Goal: Task Accomplishment & Management: Manage account settings

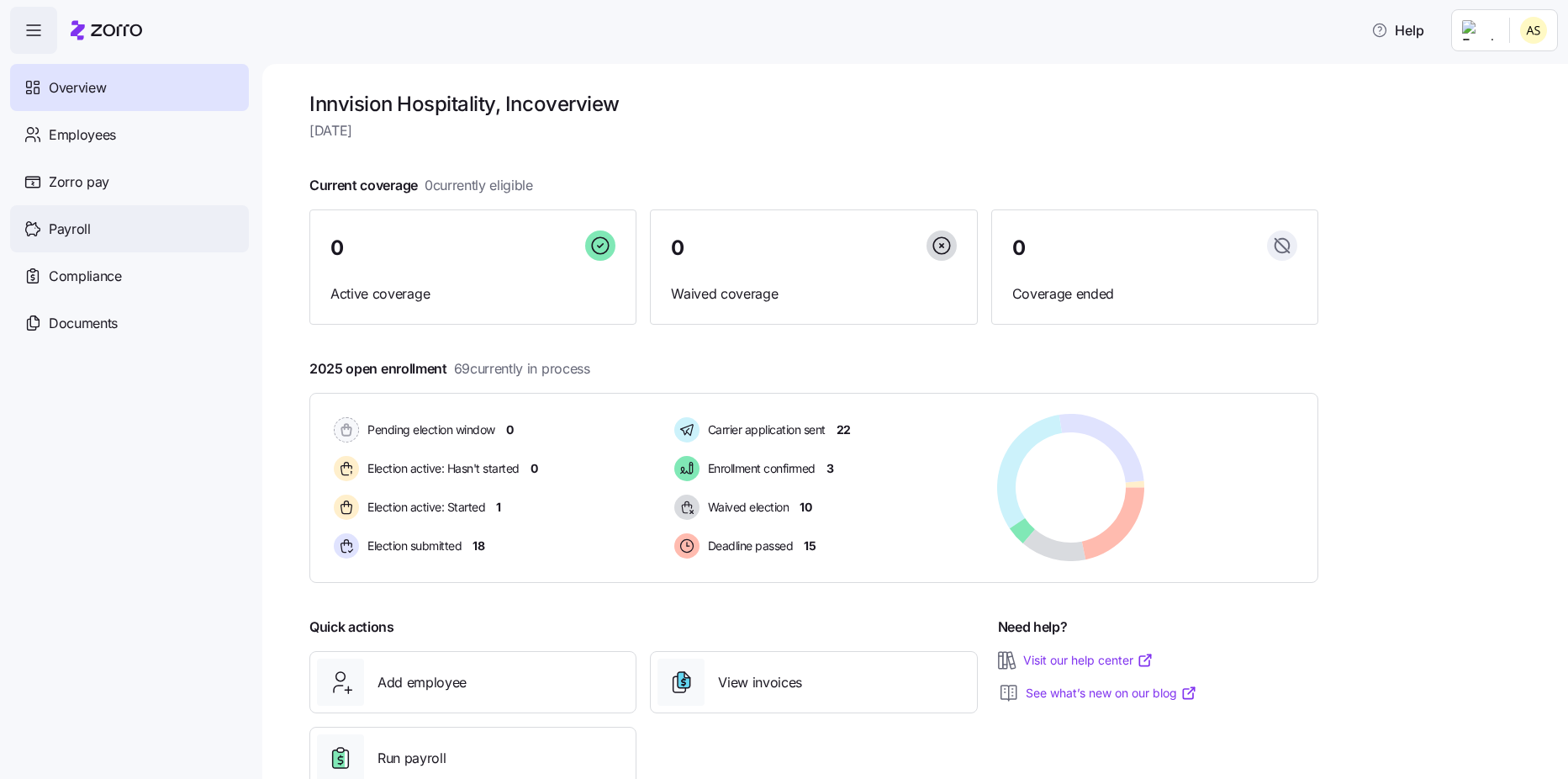
click at [91, 221] on div "Payroll" at bounding box center [129, 229] width 239 height 47
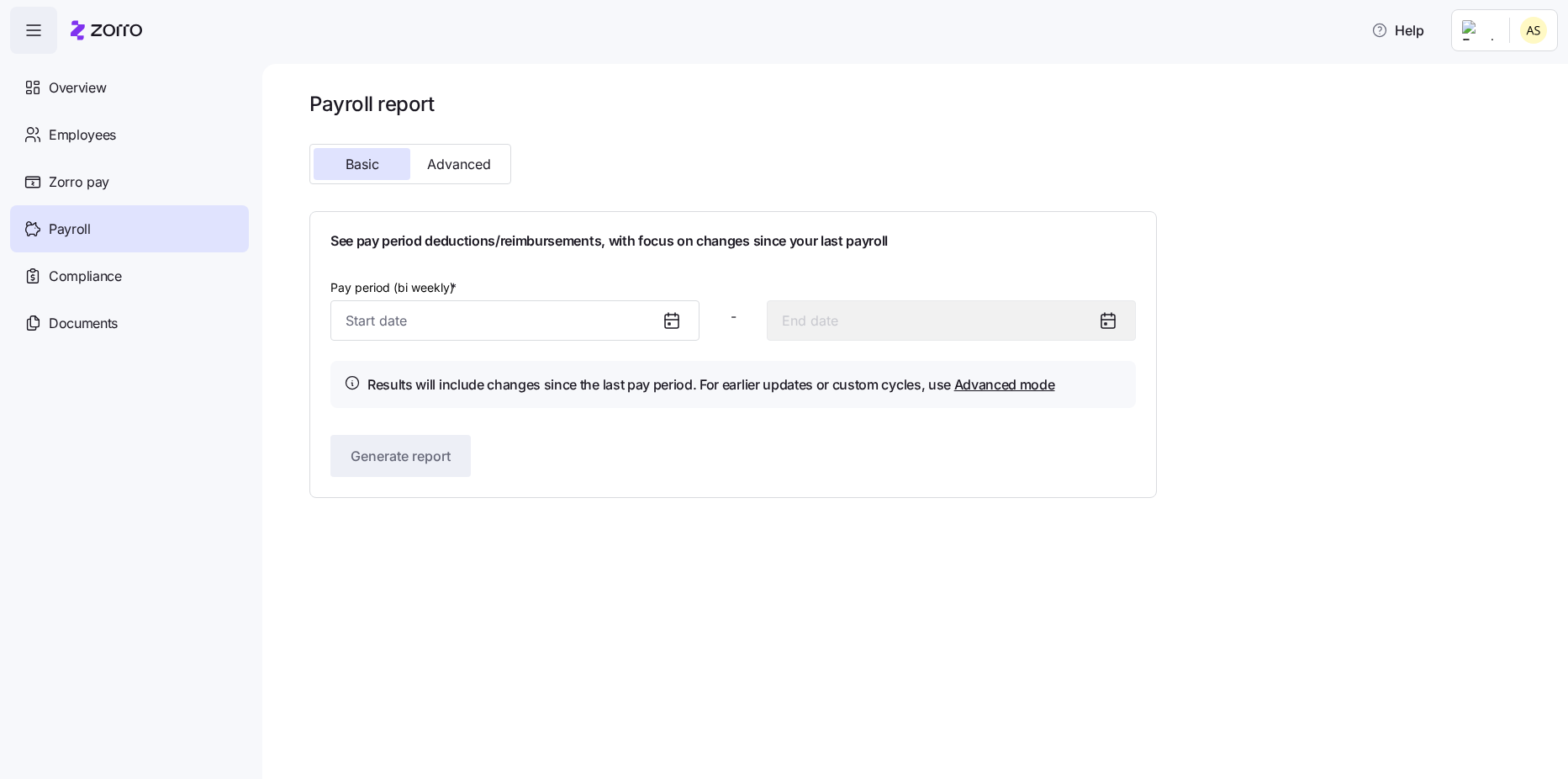
click at [671, 323] on icon at bounding box center [671, 321] width 21 height 21
click at [415, 328] on input "Pay period (bi weekly) *" at bounding box center [514, 320] width 369 height 40
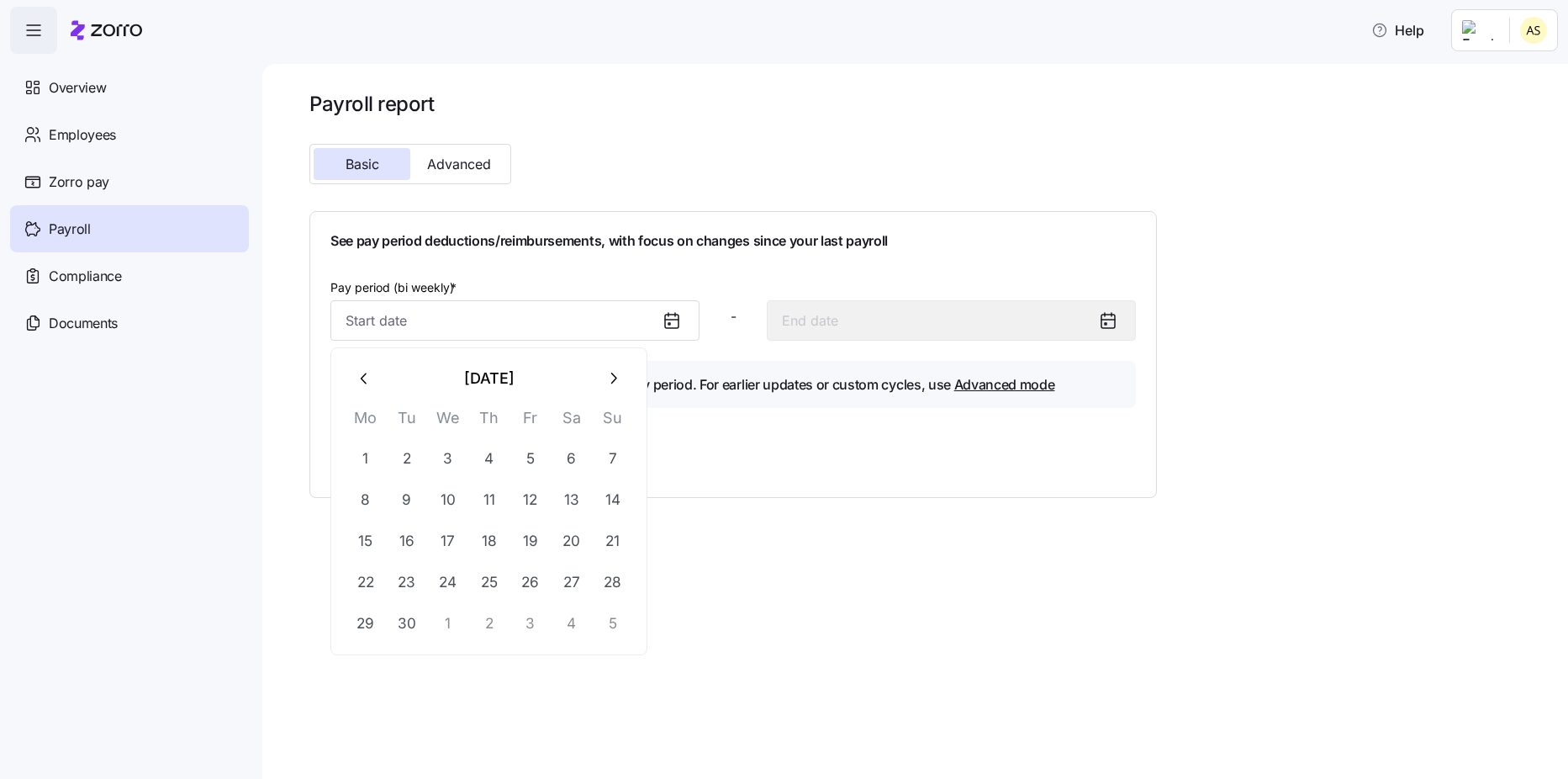
click at [457, 623] on button "1" at bounding box center [447, 623] width 40 height 40
type input "October 1, 2025"
type input "October 14, 2025"
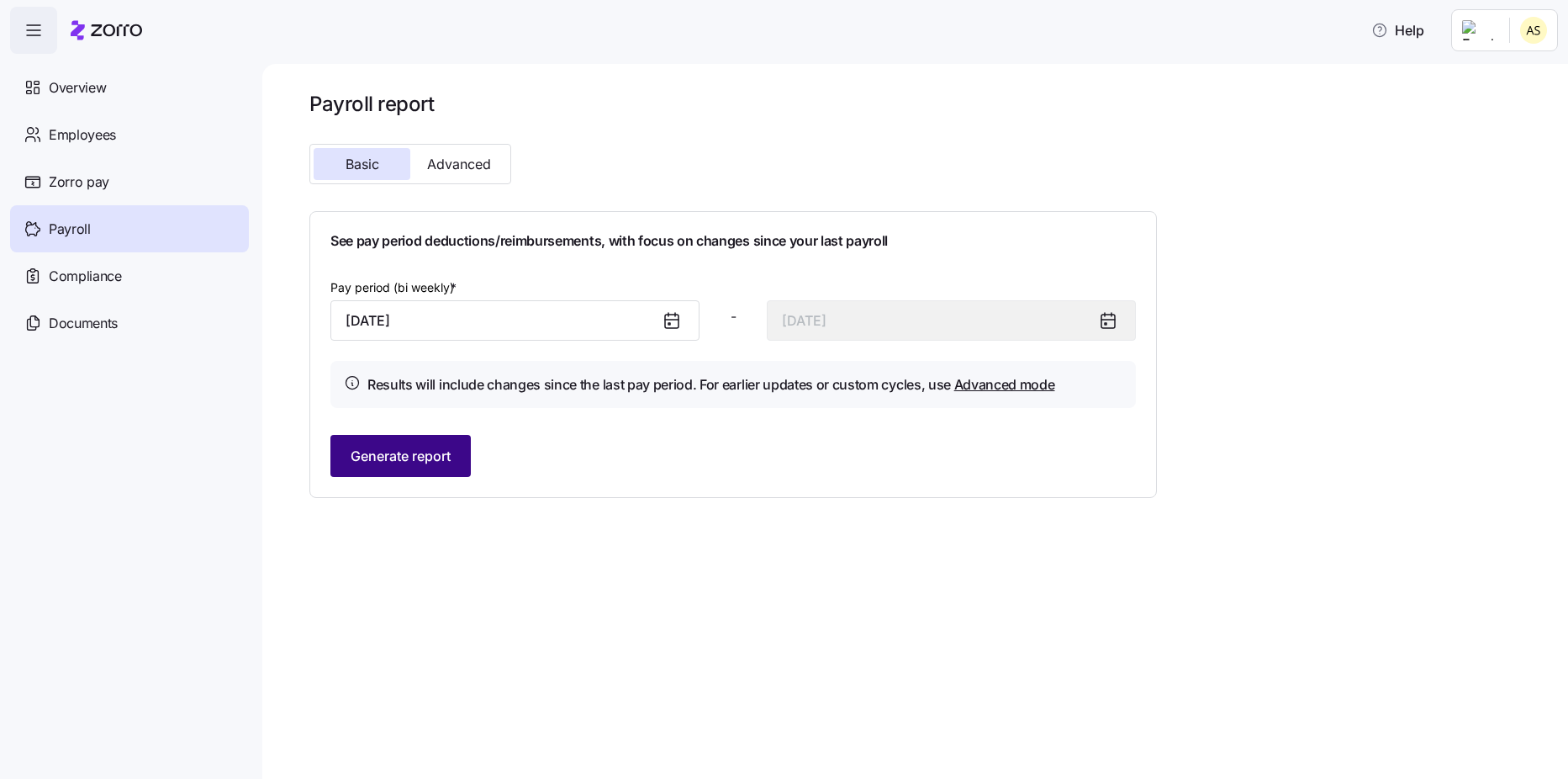
click at [429, 458] on span "Generate report" at bounding box center [401, 455] width 100 height 21
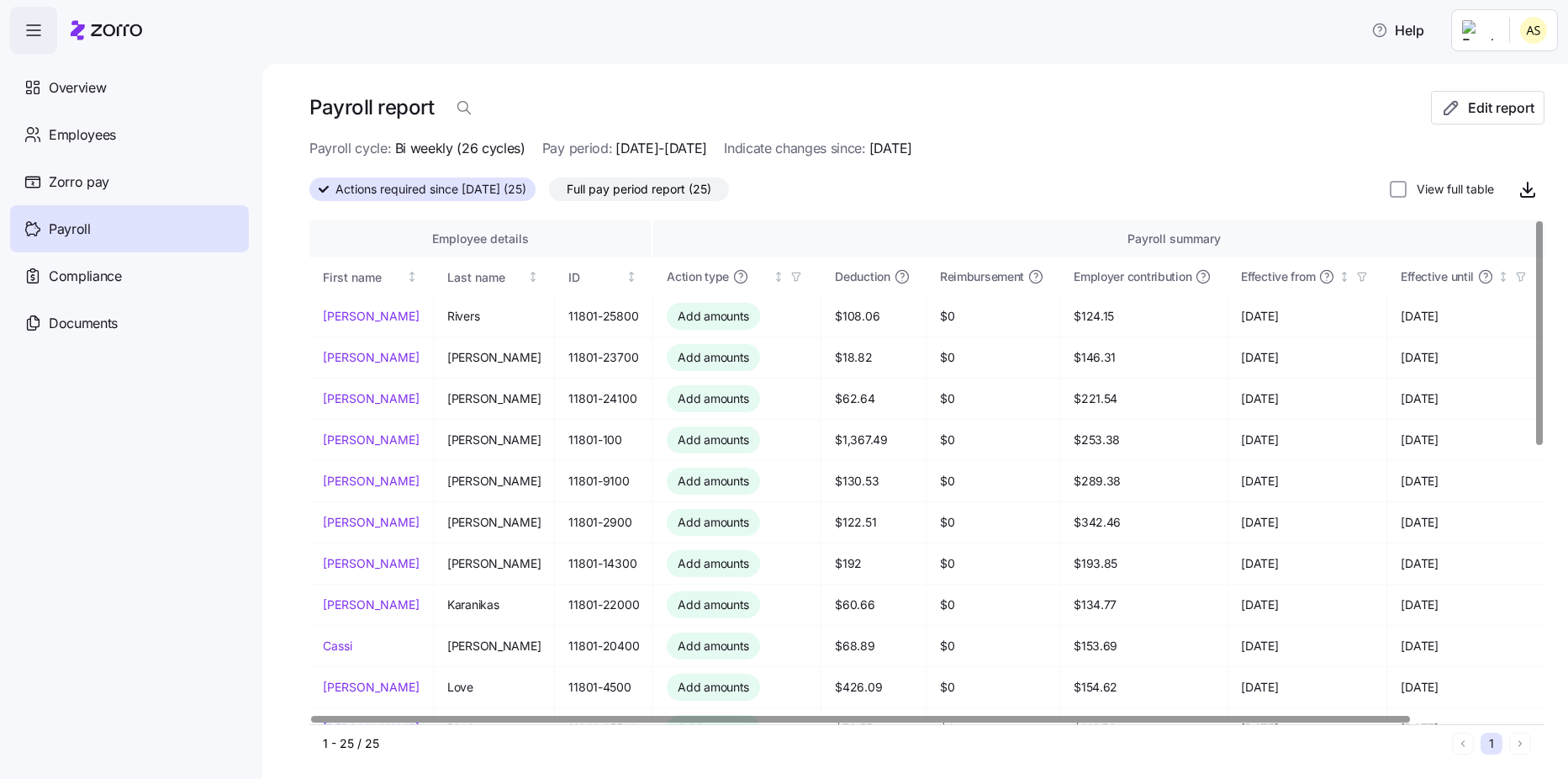
click at [744, 716] on div at bounding box center [860, 719] width 1099 height 6
click at [376, 277] on div "First name" at bounding box center [363, 277] width 81 height 19
click at [379, 270] on div "First name" at bounding box center [363, 277] width 81 height 19
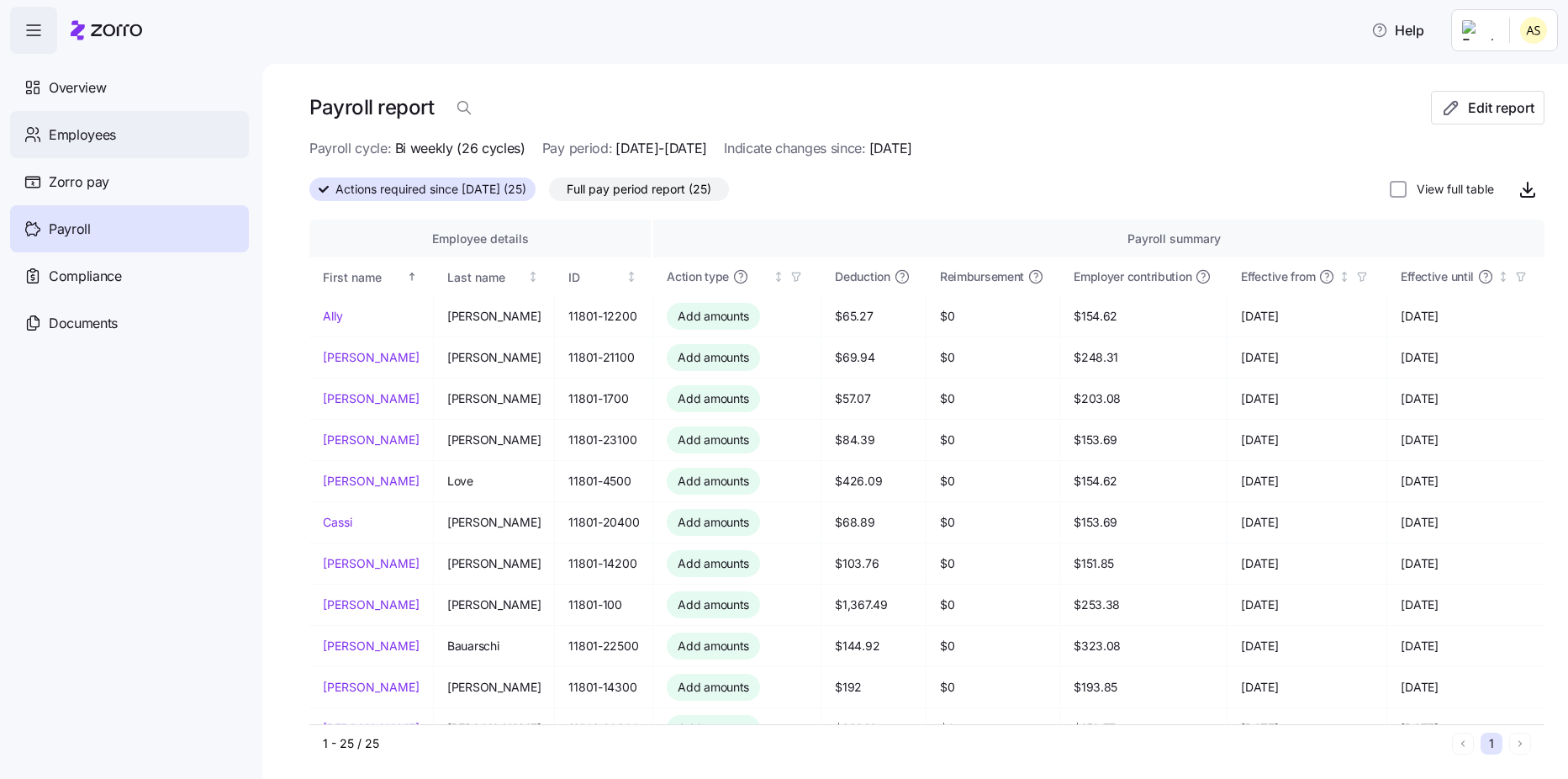
click at [102, 142] on span "Employees" at bounding box center [83, 135] width 67 height 21
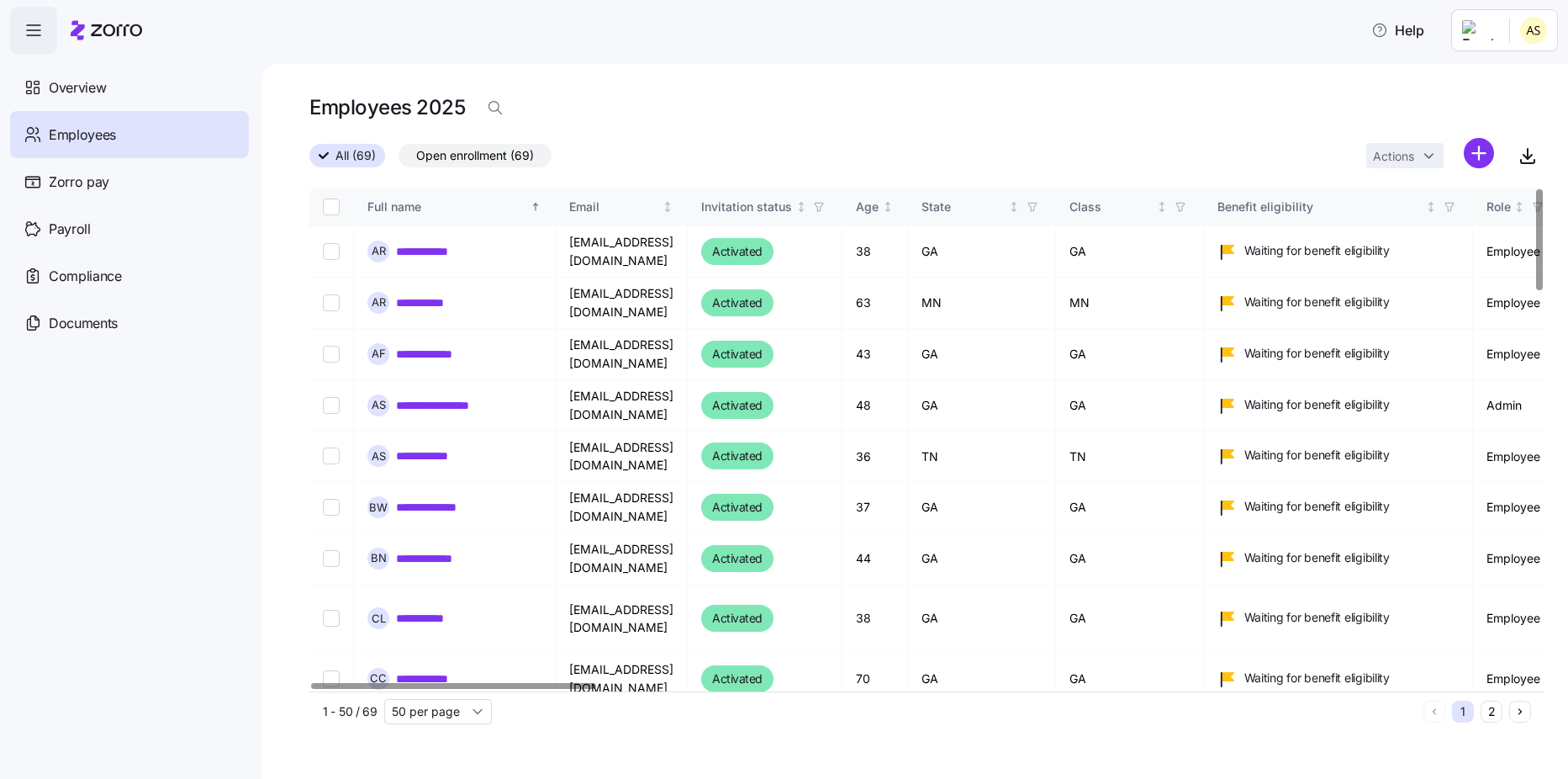
click at [514, 689] on div at bounding box center [453, 686] width 285 height 6
click at [67, 74] on div "Overview" at bounding box center [129, 88] width 239 height 47
click at [79, 75] on div "Overview" at bounding box center [129, 88] width 239 height 47
click at [88, 91] on span "Overview" at bounding box center [78, 88] width 57 height 21
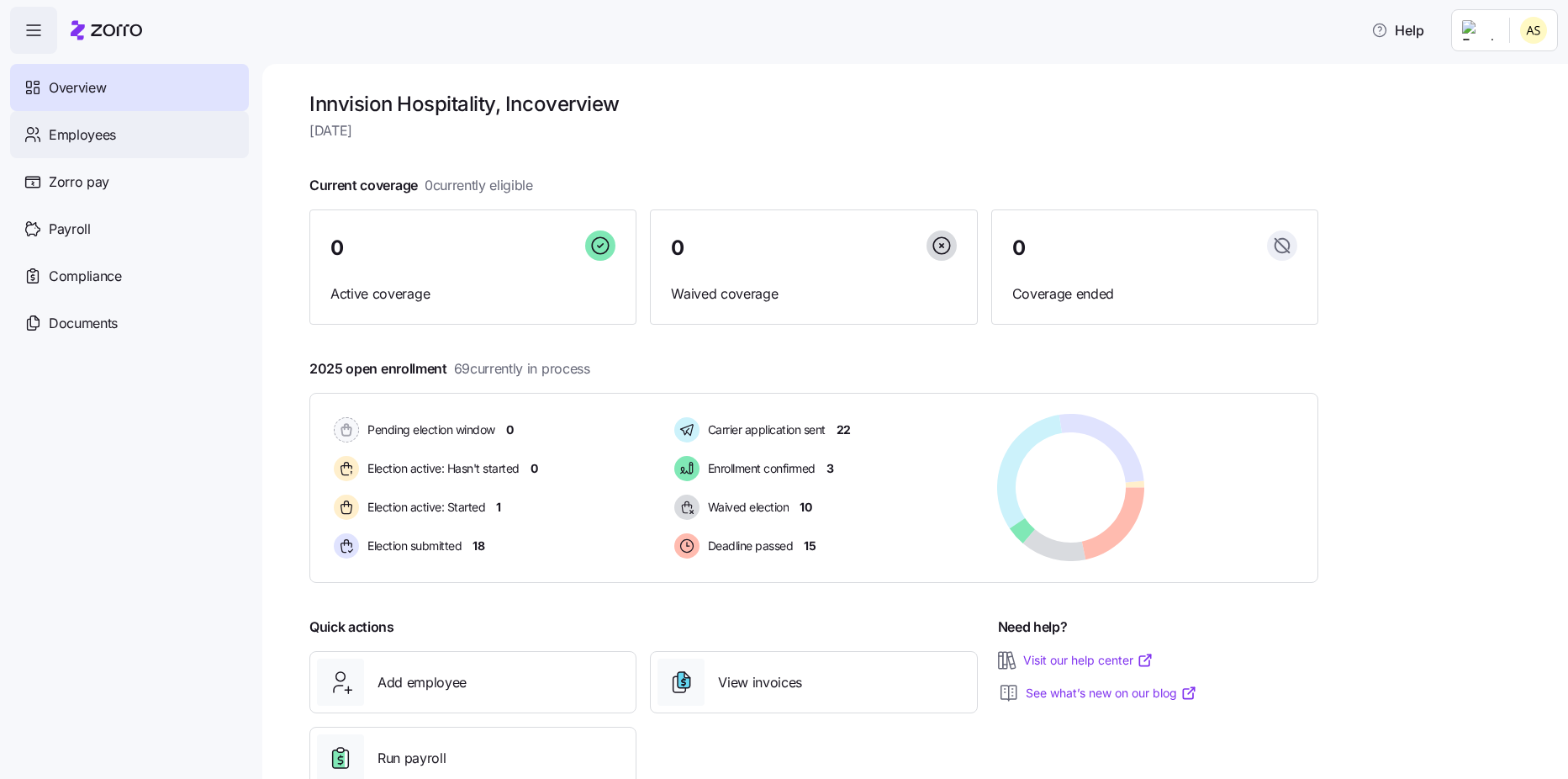
click at [87, 150] on div "Employees" at bounding box center [129, 135] width 239 height 47
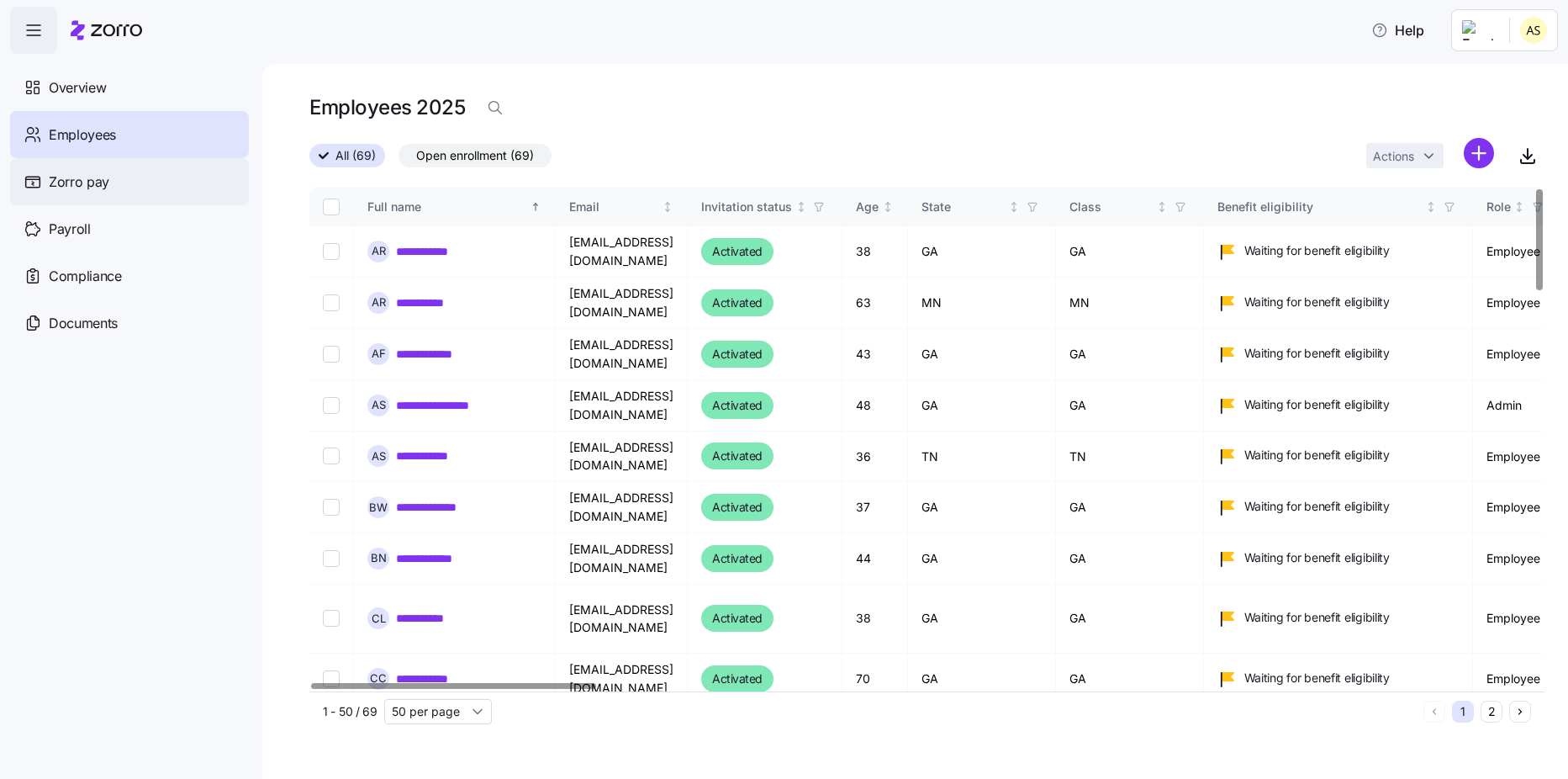
click at [95, 179] on span "Zorro pay" at bounding box center [80, 181] width 61 height 21
click at [85, 233] on span "Payroll" at bounding box center [70, 228] width 42 height 21
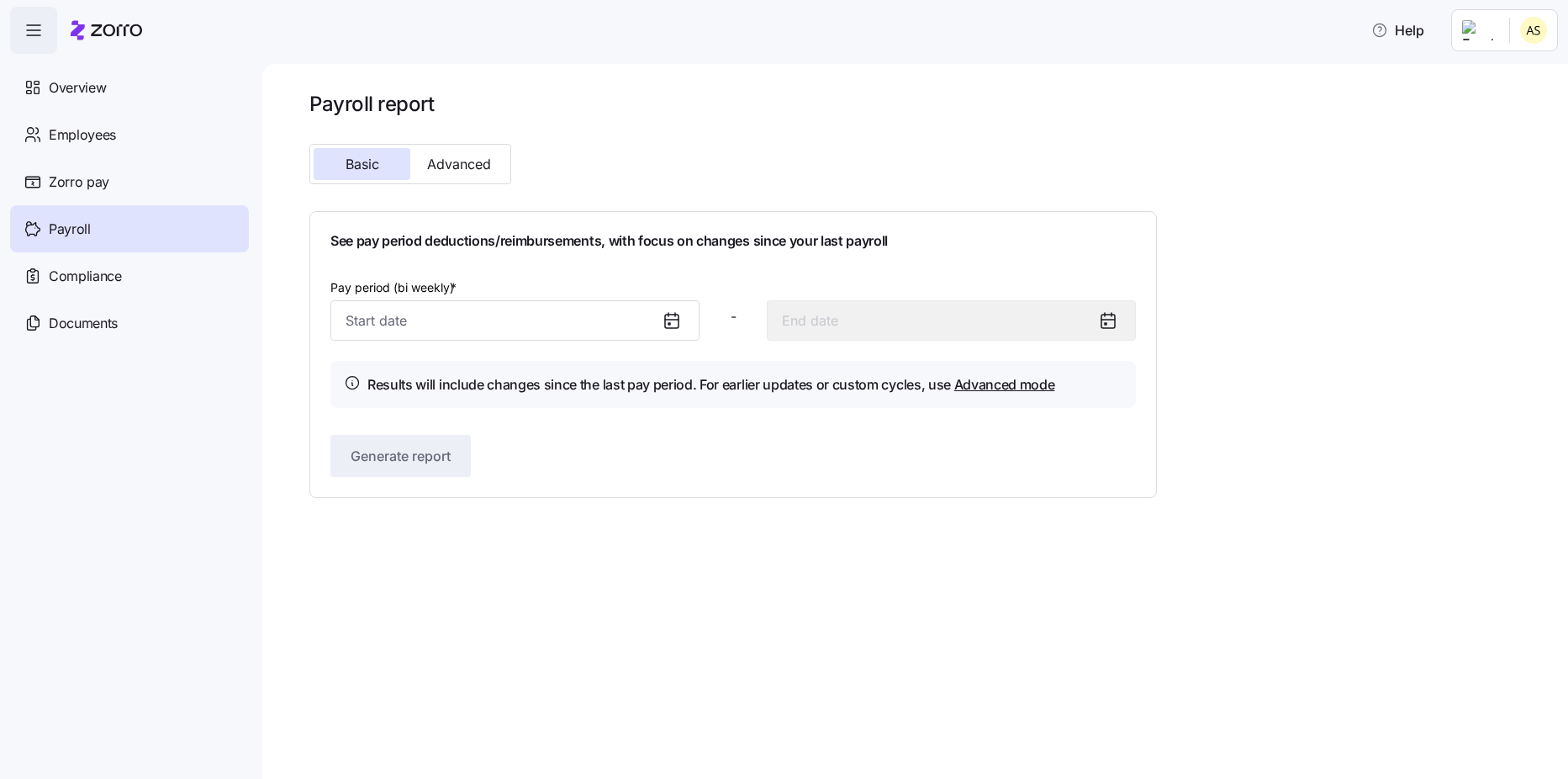
click at [669, 317] on icon at bounding box center [671, 321] width 21 height 21
click at [592, 322] on input "Pay period (bi weekly) *" at bounding box center [514, 320] width 369 height 40
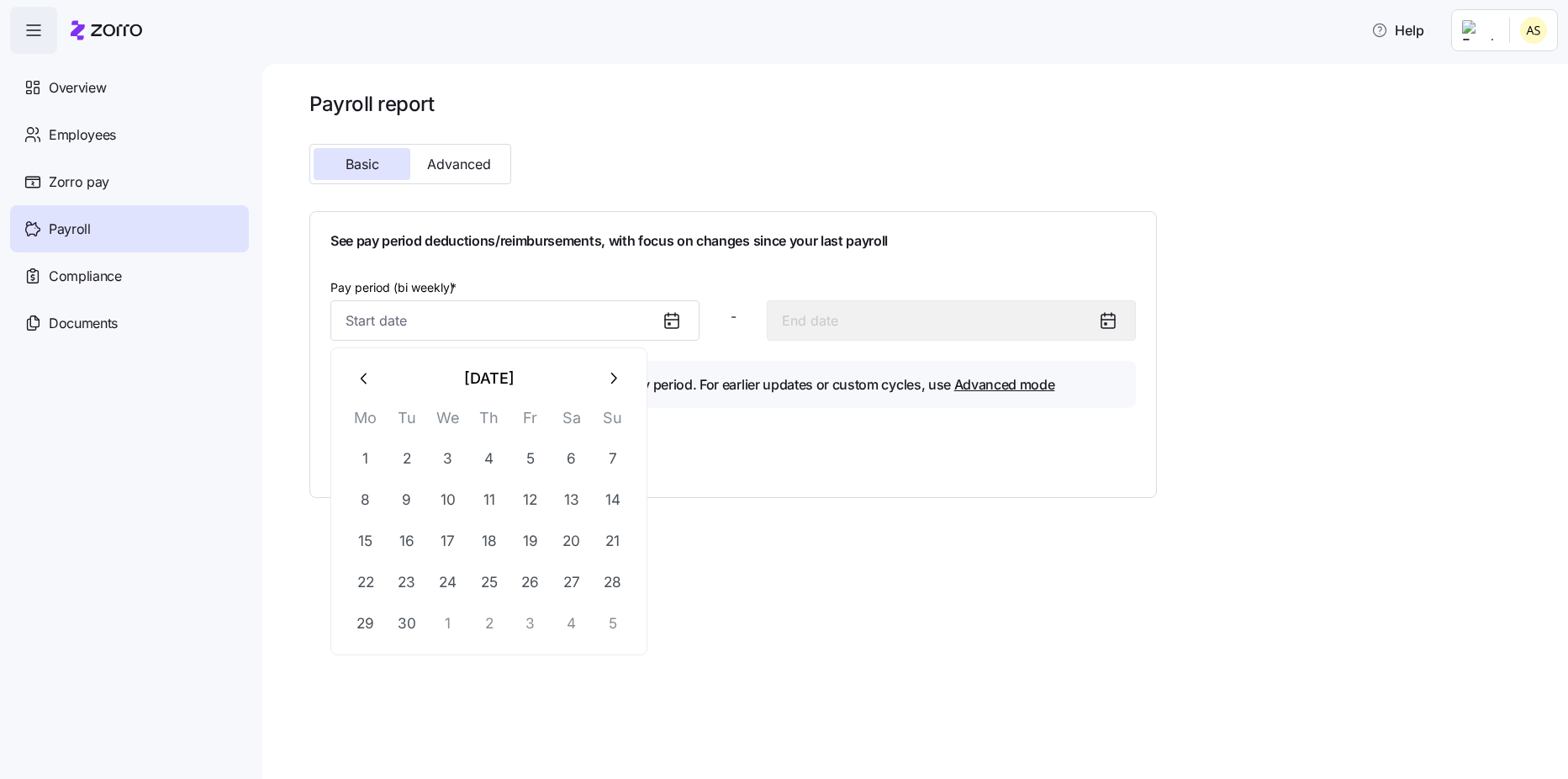
click at [444, 620] on button "1" at bounding box center [447, 623] width 40 height 40
type input "October 1, 2025"
type input "October 14, 2025"
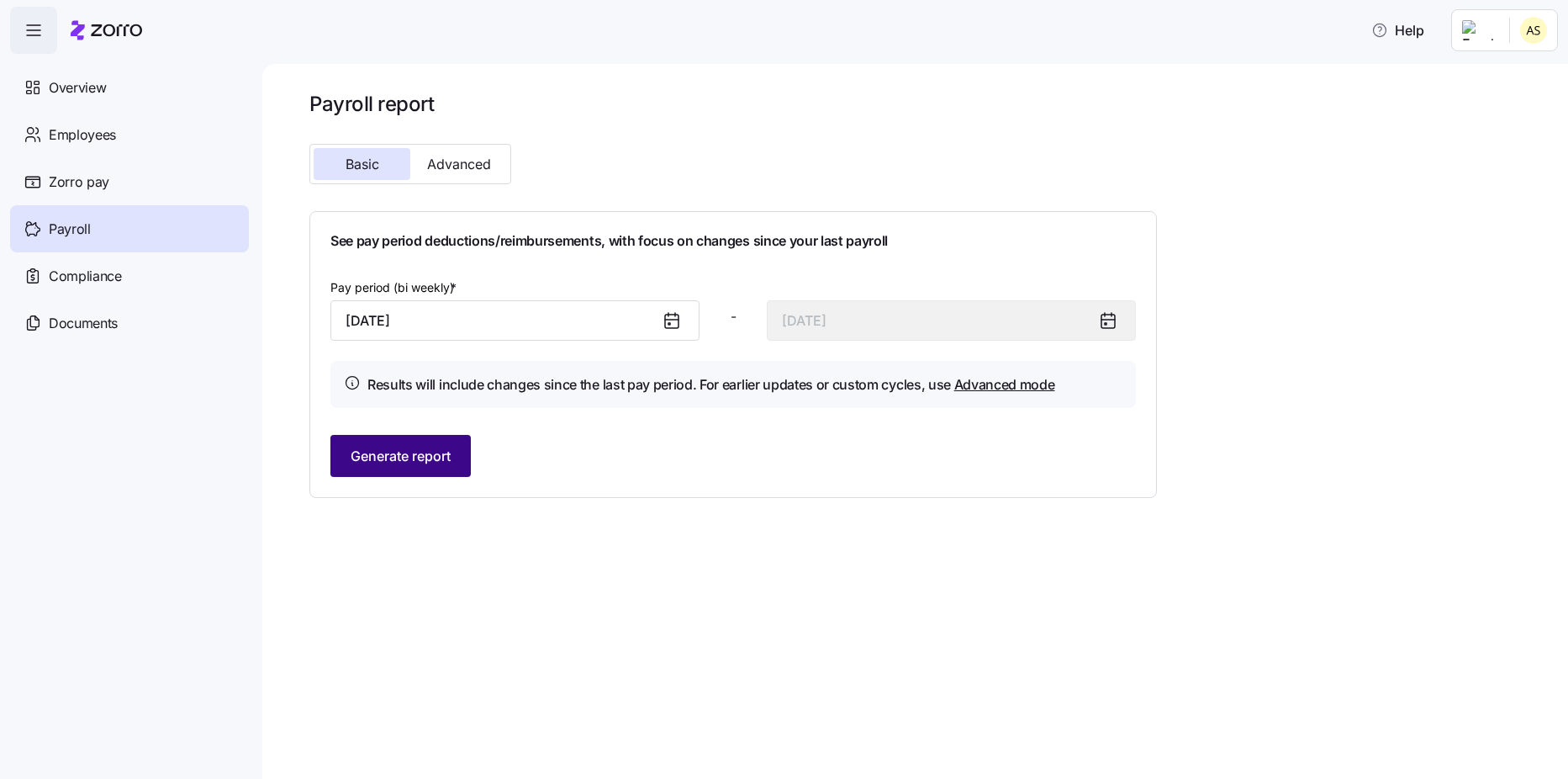
click at [405, 465] on span "Generate report" at bounding box center [401, 455] width 100 height 21
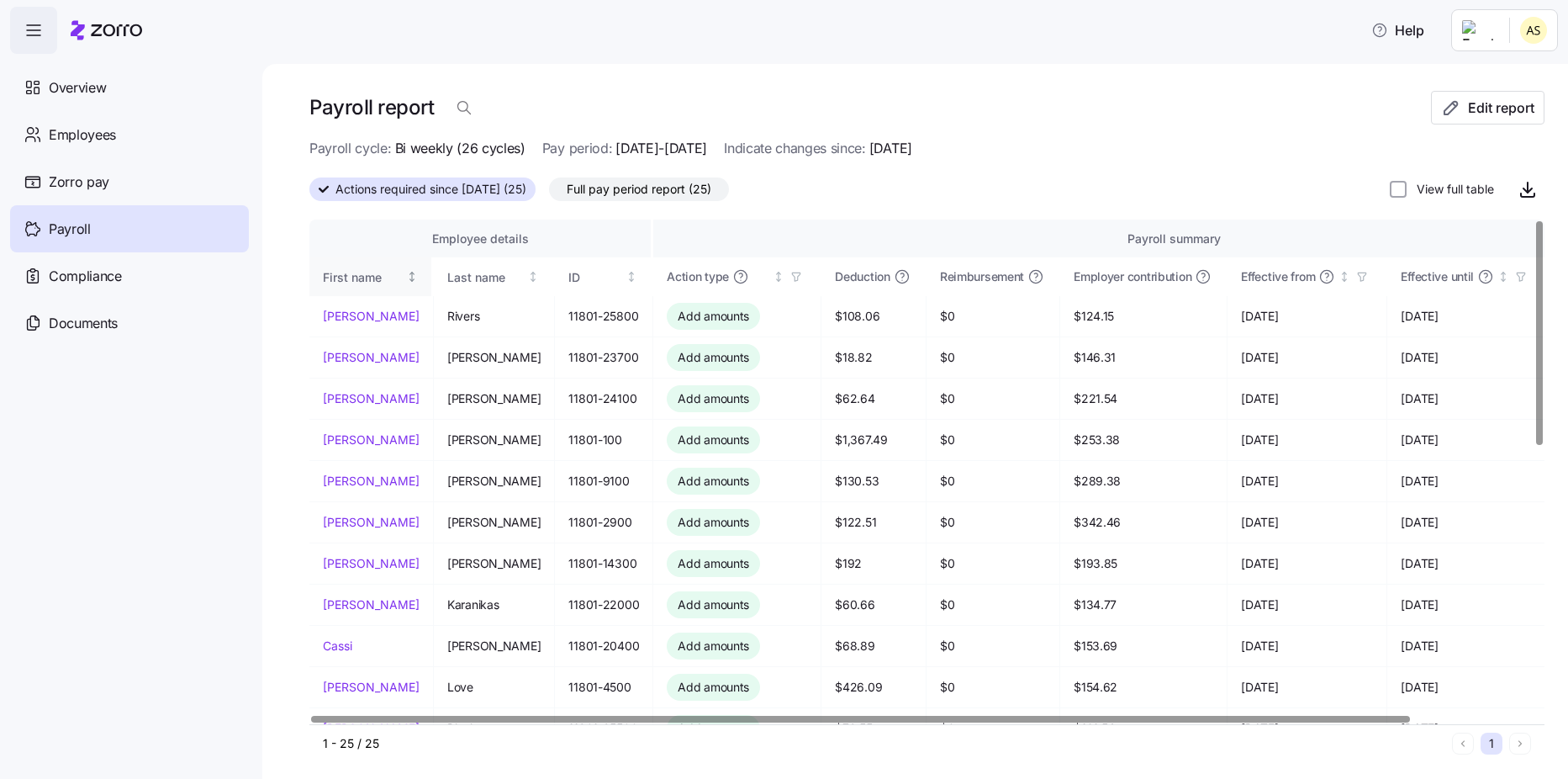
click at [370, 270] on div "First name" at bounding box center [363, 277] width 81 height 19
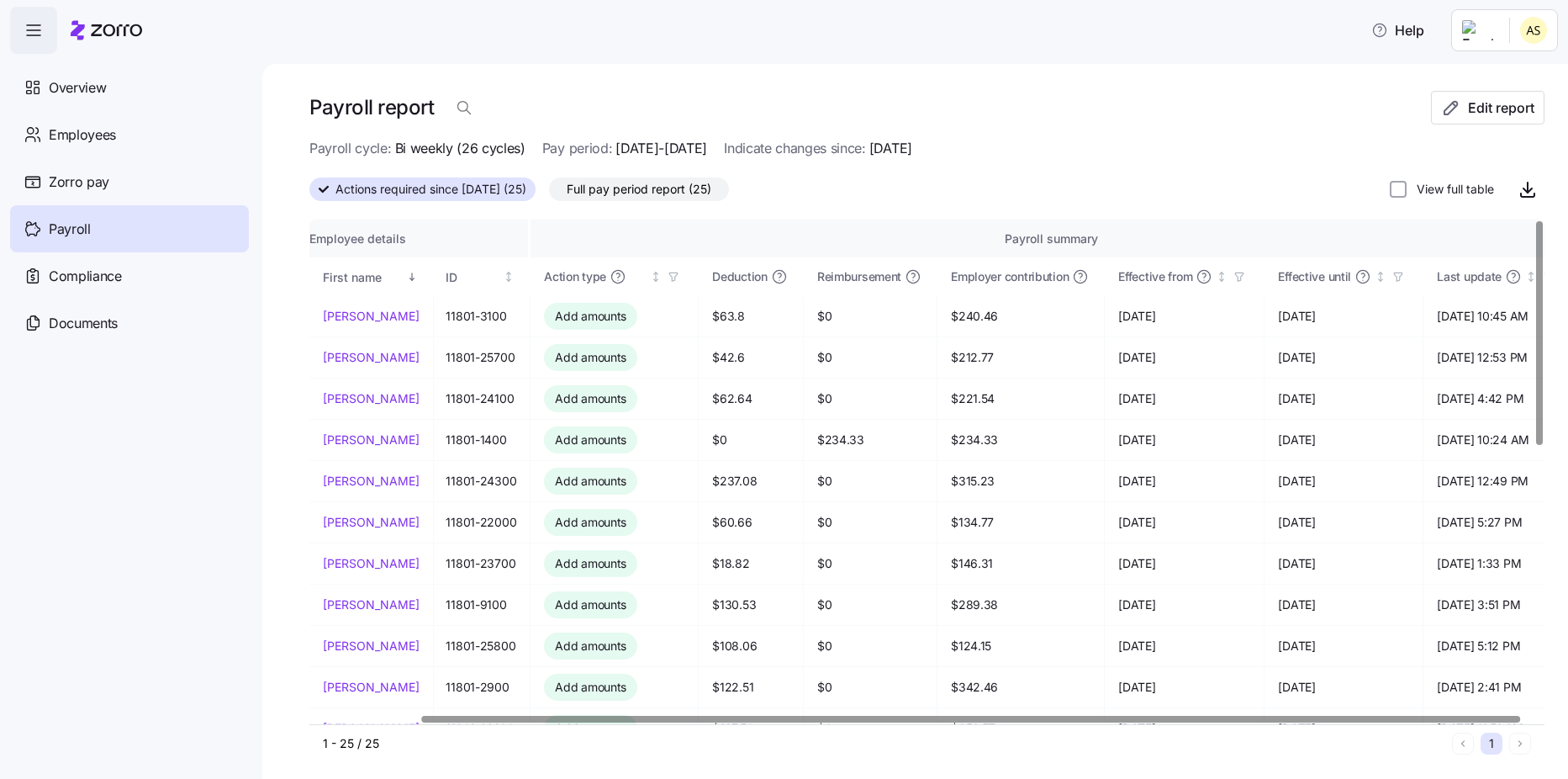
click at [1450, 722] on div at bounding box center [971, 719] width 1099 height 6
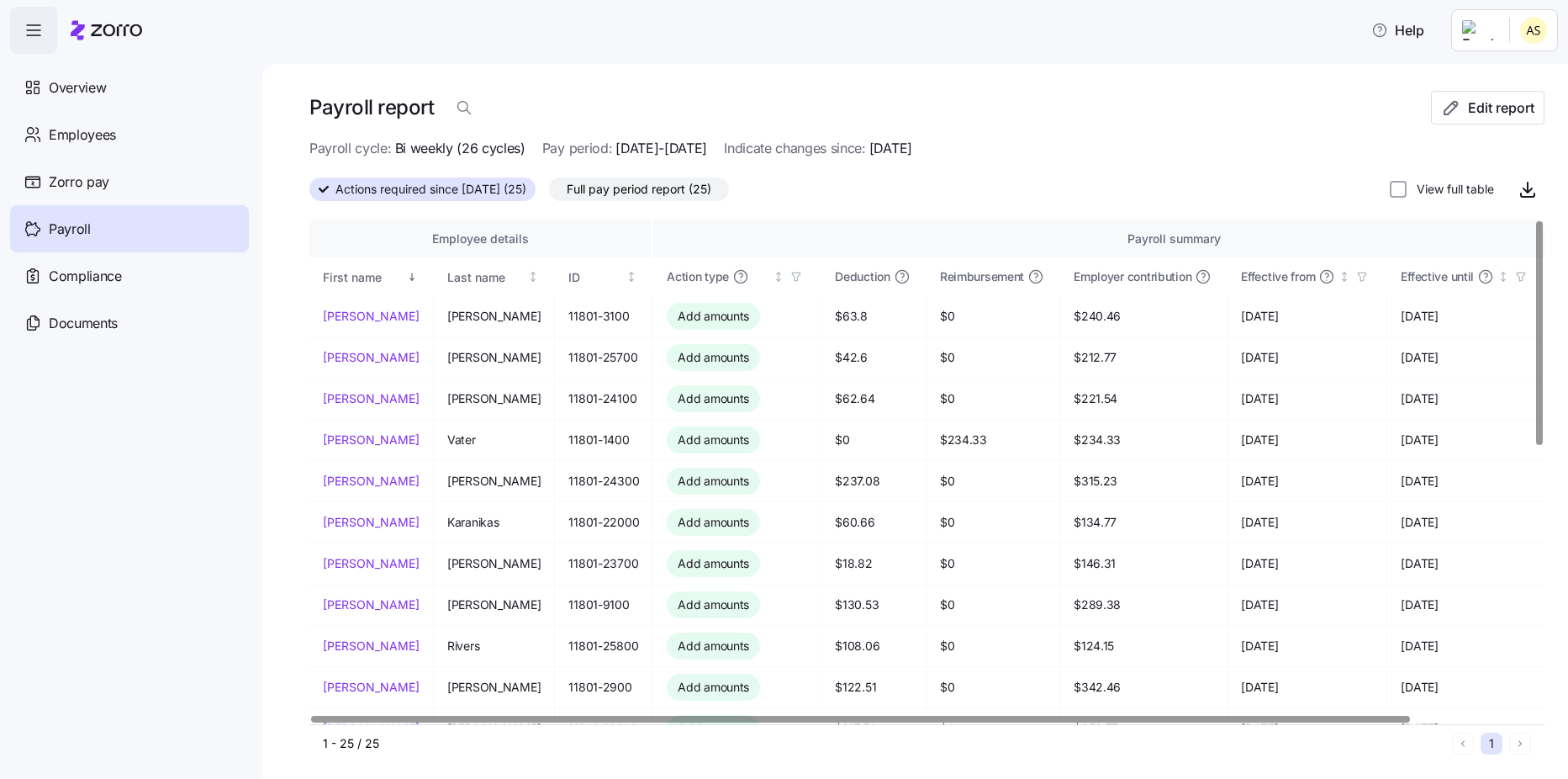
click at [793, 716] on div at bounding box center [860, 719] width 1099 height 6
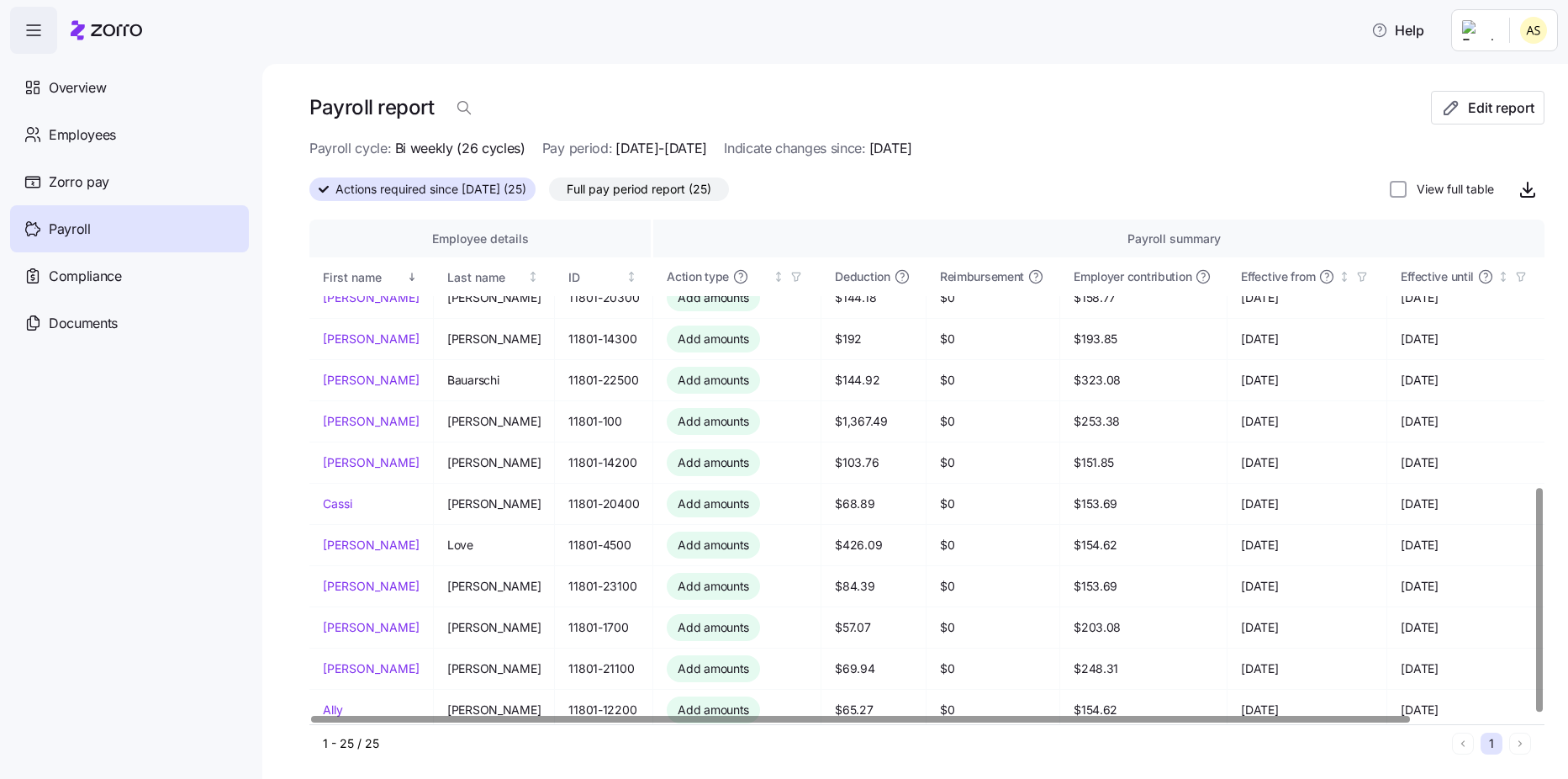
scroll to position [601, 0]
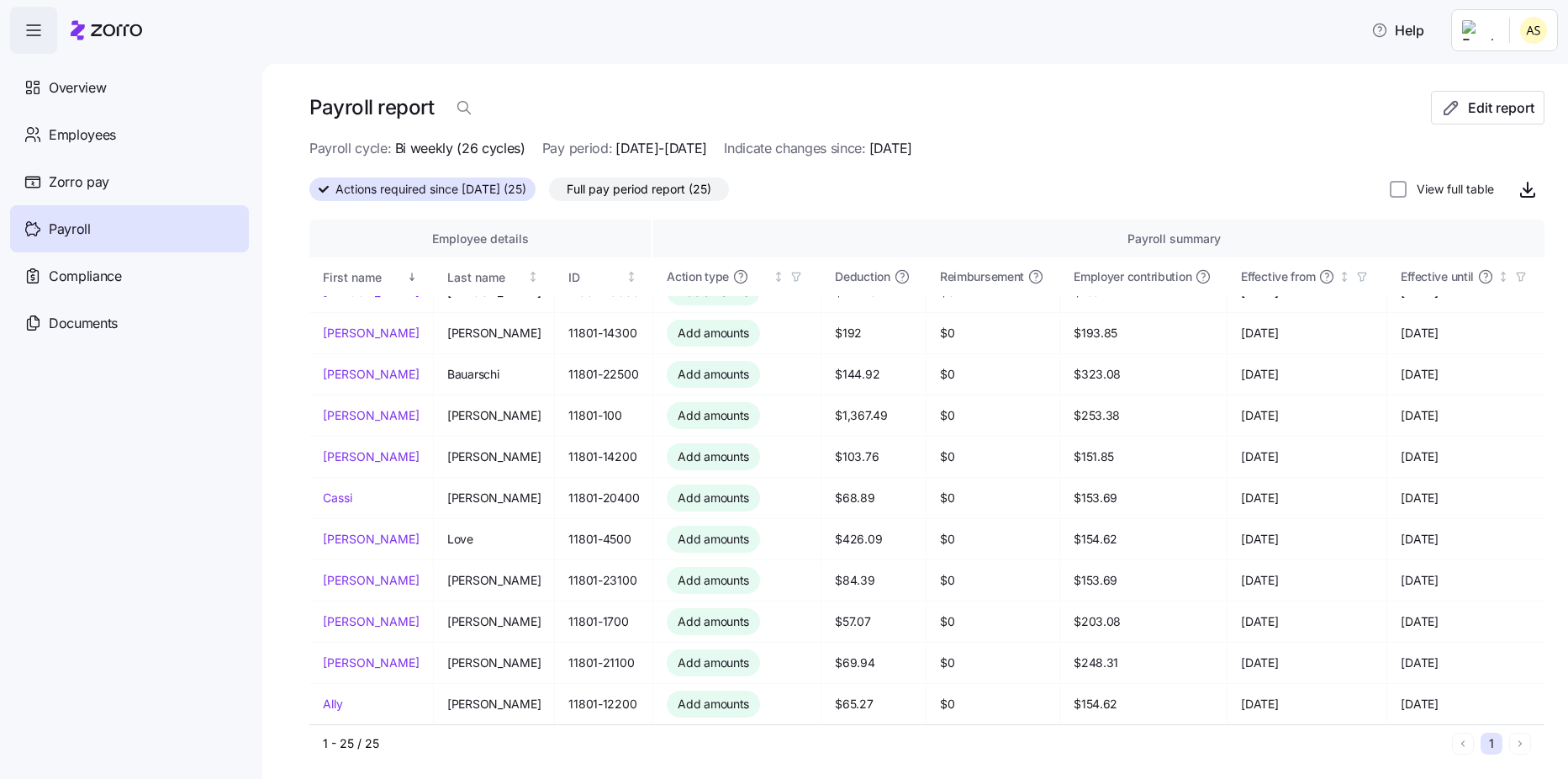
click at [1507, 35] on html "Help Overview Employees Zorro pay Payroll Compliance Documents Payroll report E…" at bounding box center [784, 385] width 1568 height 769
click at [1486, 83] on div "Personal view" at bounding box center [1482, 76] width 99 height 19
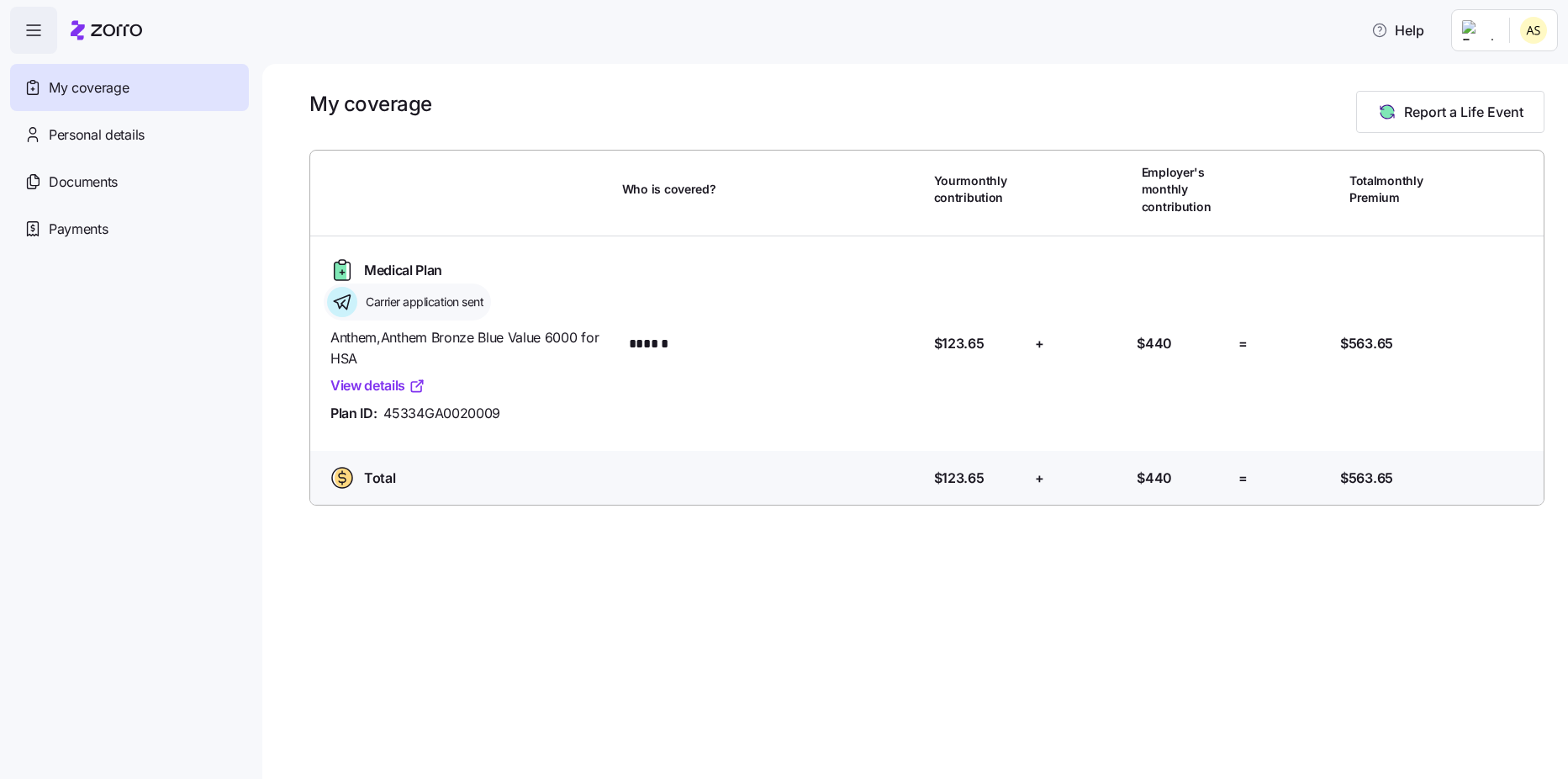
click at [1504, 31] on html "Help My coverage Personal details Documents Partners hub Payments My coverage R…" at bounding box center [784, 385] width 1568 height 769
click at [1486, 81] on div "Admin view" at bounding box center [1477, 76] width 87 height 19
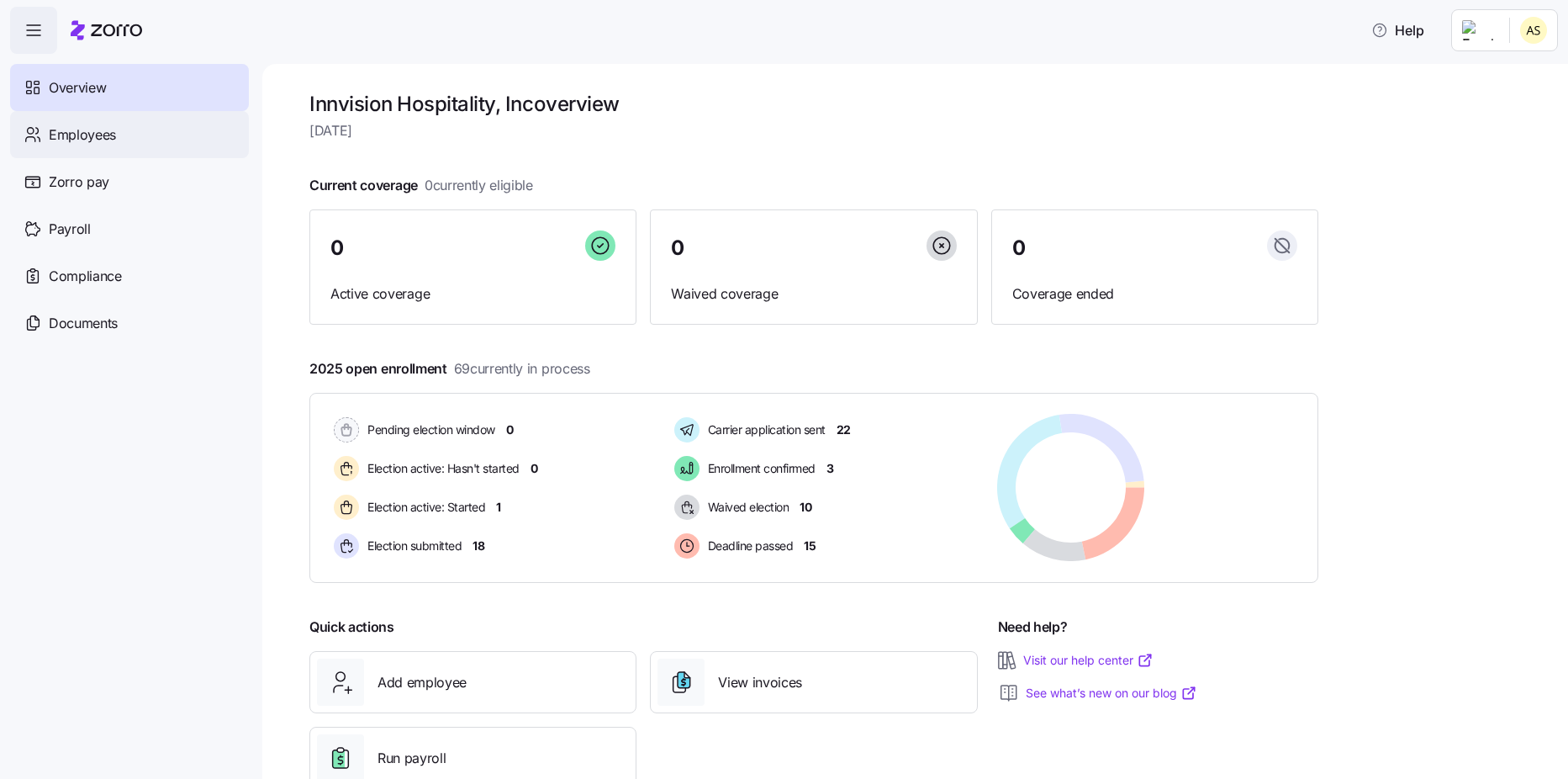
click at [98, 141] on span "Employees" at bounding box center [83, 135] width 67 height 21
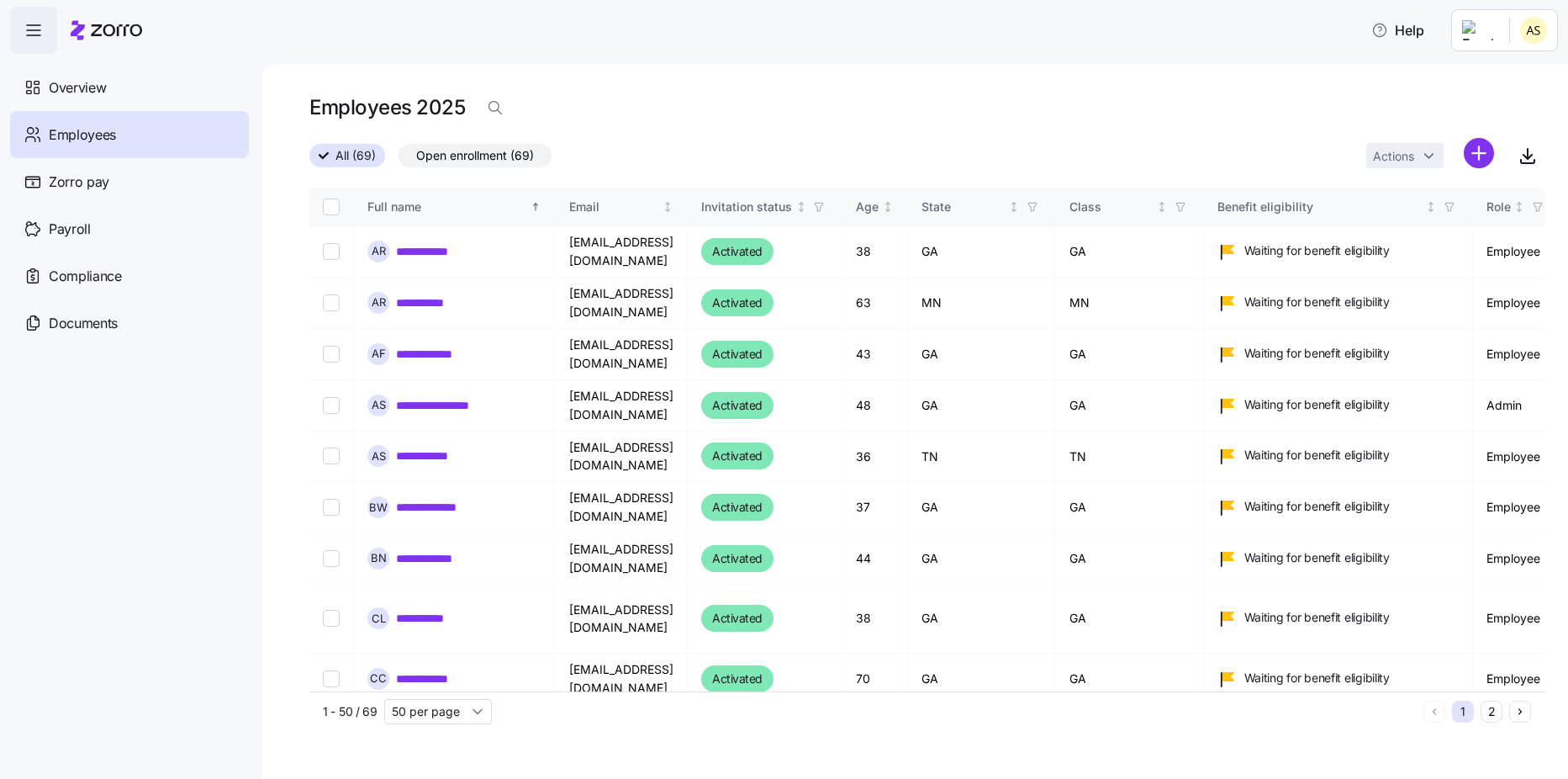
click at [810, 89] on div "**********" at bounding box center [915, 421] width 1306 height 715
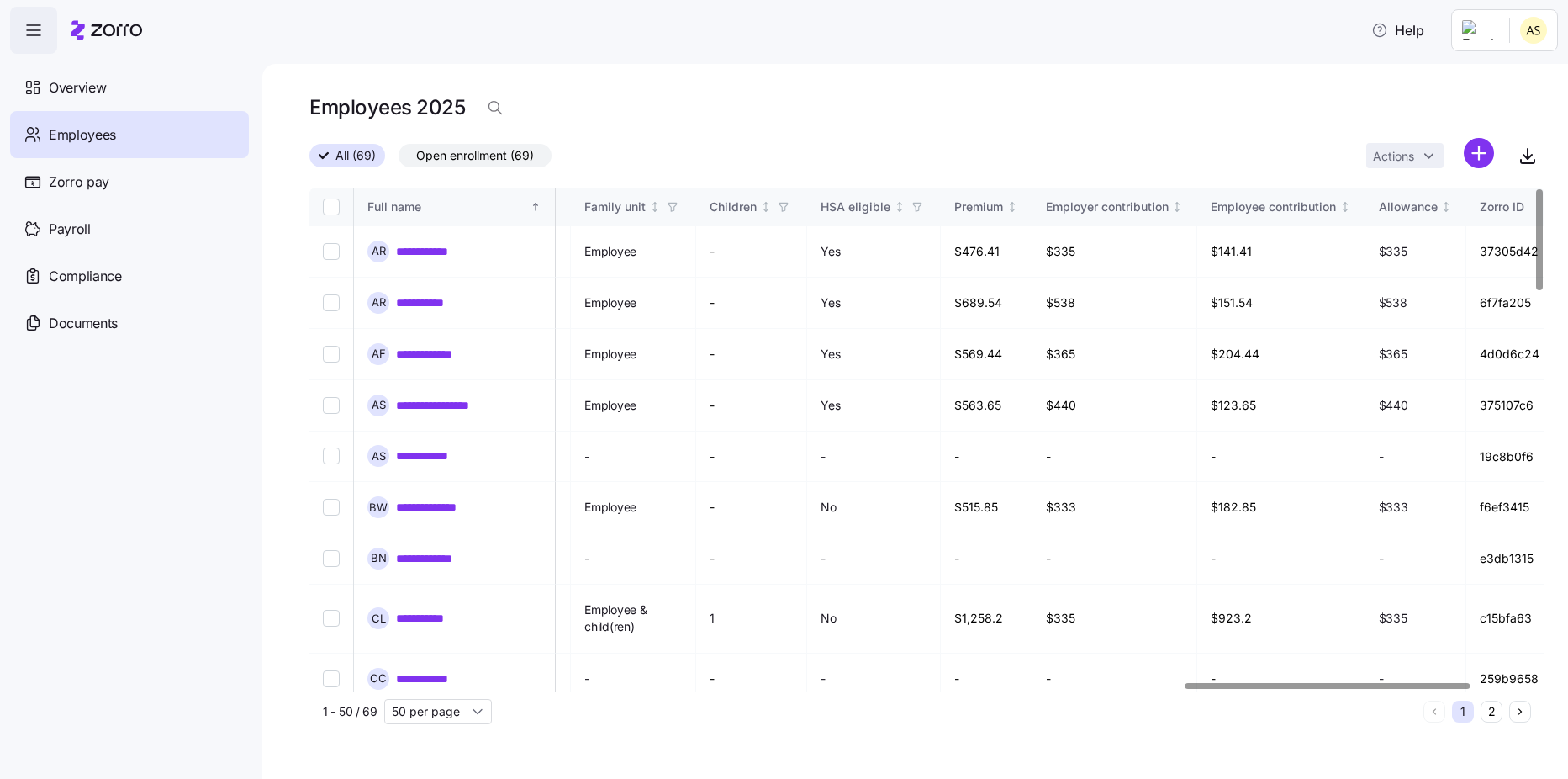
scroll to position [0, 3783]
click at [1417, 689] on div at bounding box center [1327, 686] width 285 height 6
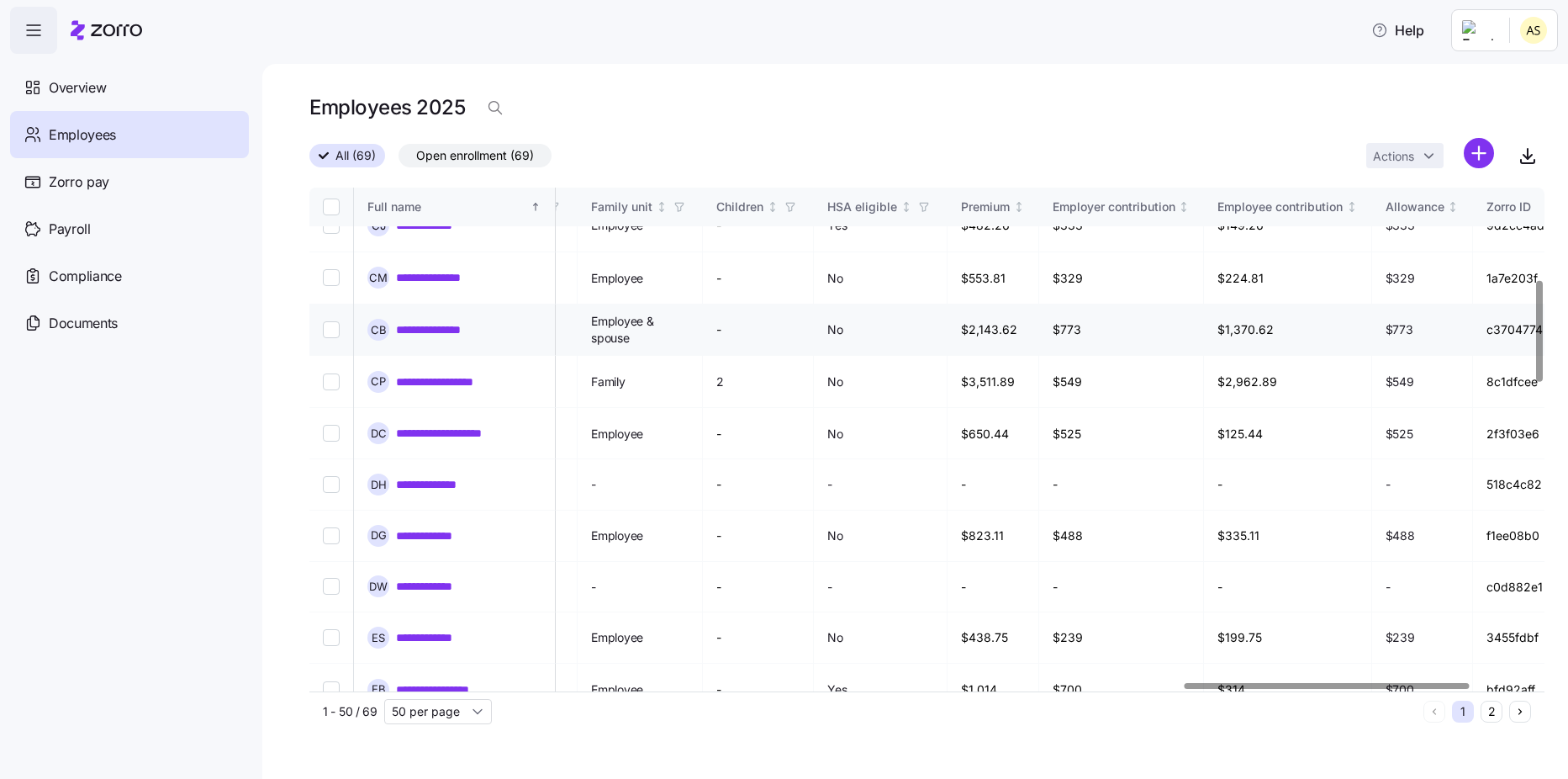
scroll to position [421, 3783]
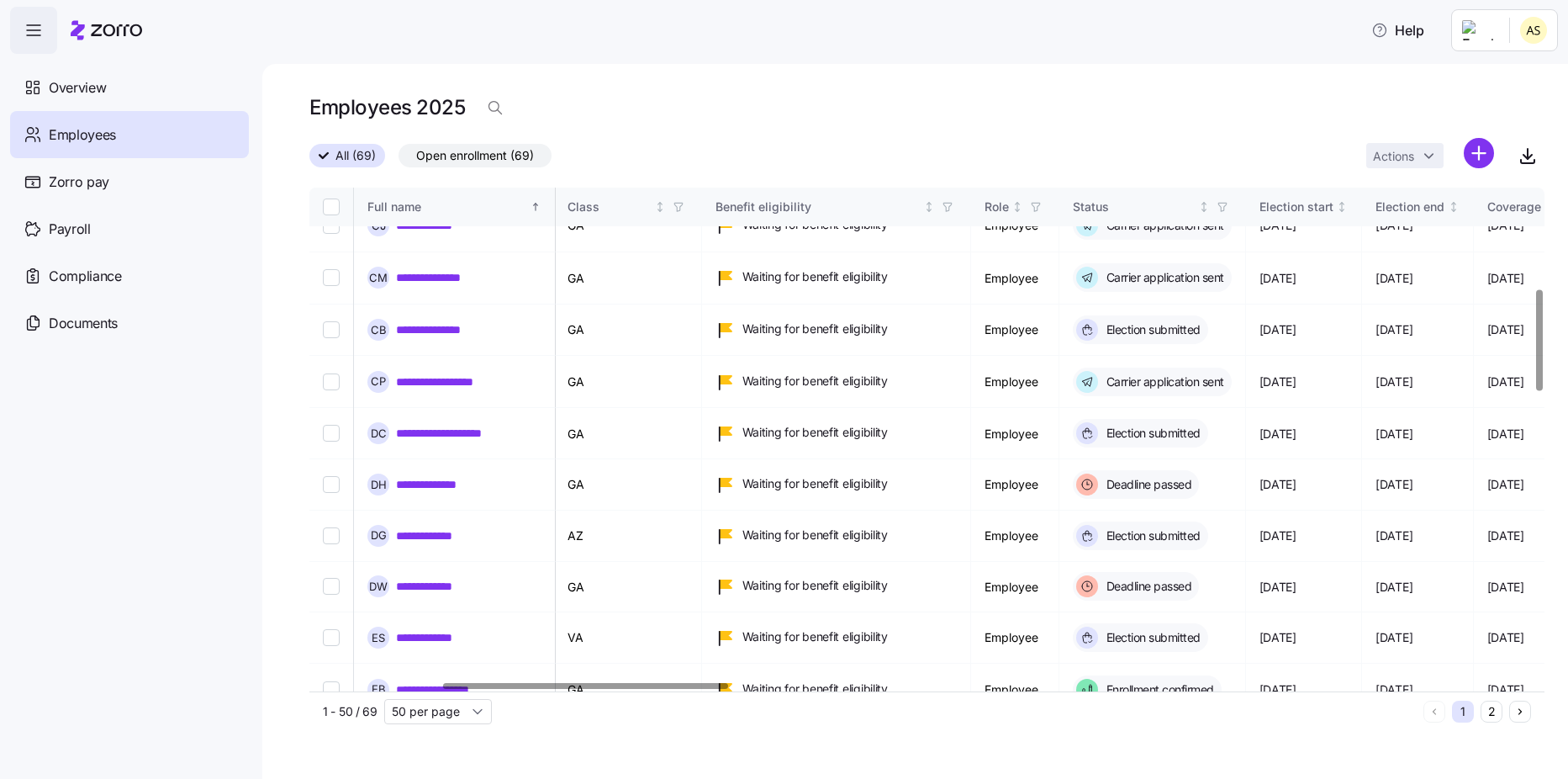
click at [443, 687] on div at bounding box center [586, 686] width 285 height 6
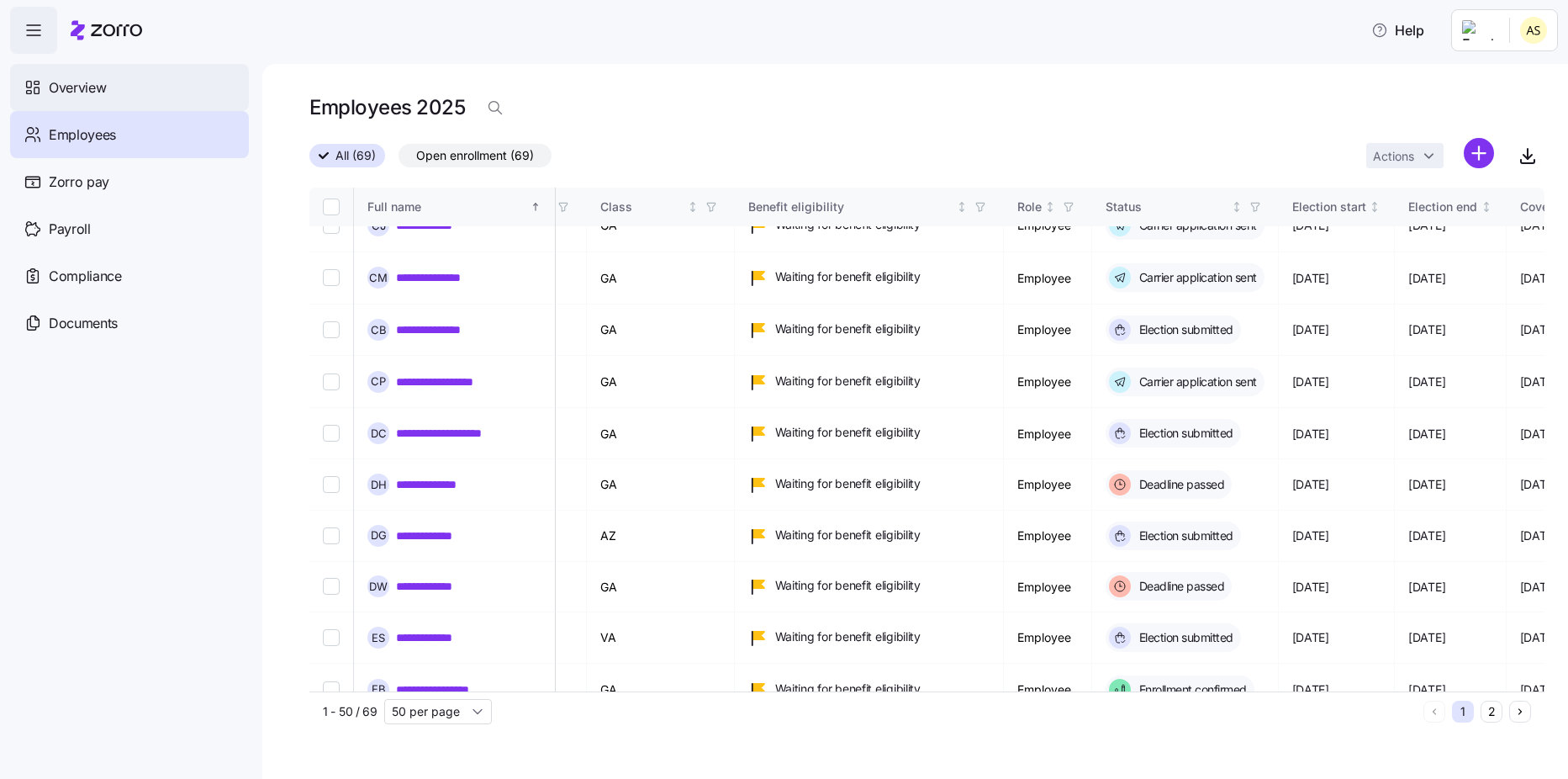
click at [79, 81] on span "Overview" at bounding box center [78, 88] width 57 height 21
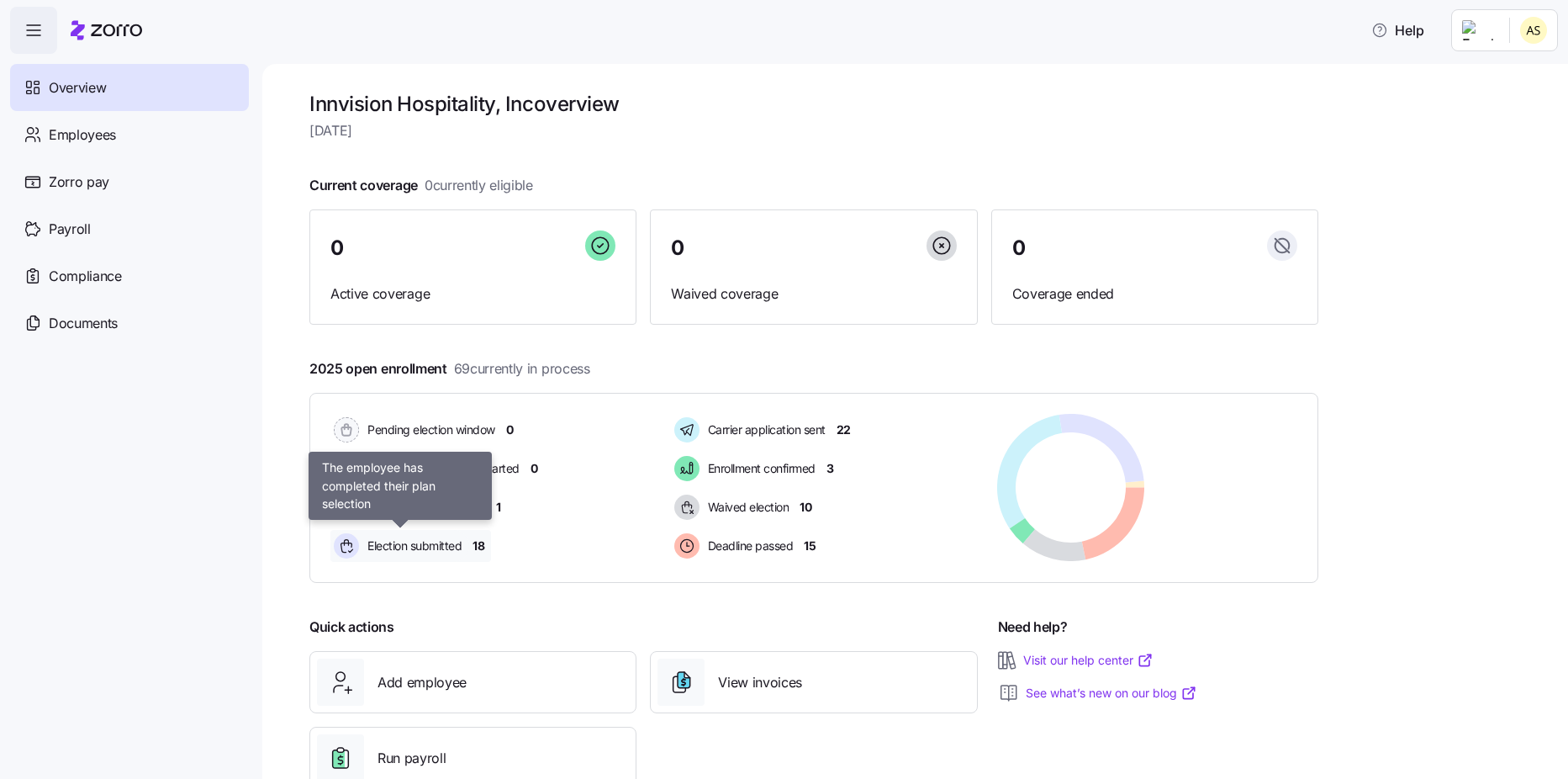
click at [459, 546] on span "Election submitted" at bounding box center [412, 545] width 99 height 17
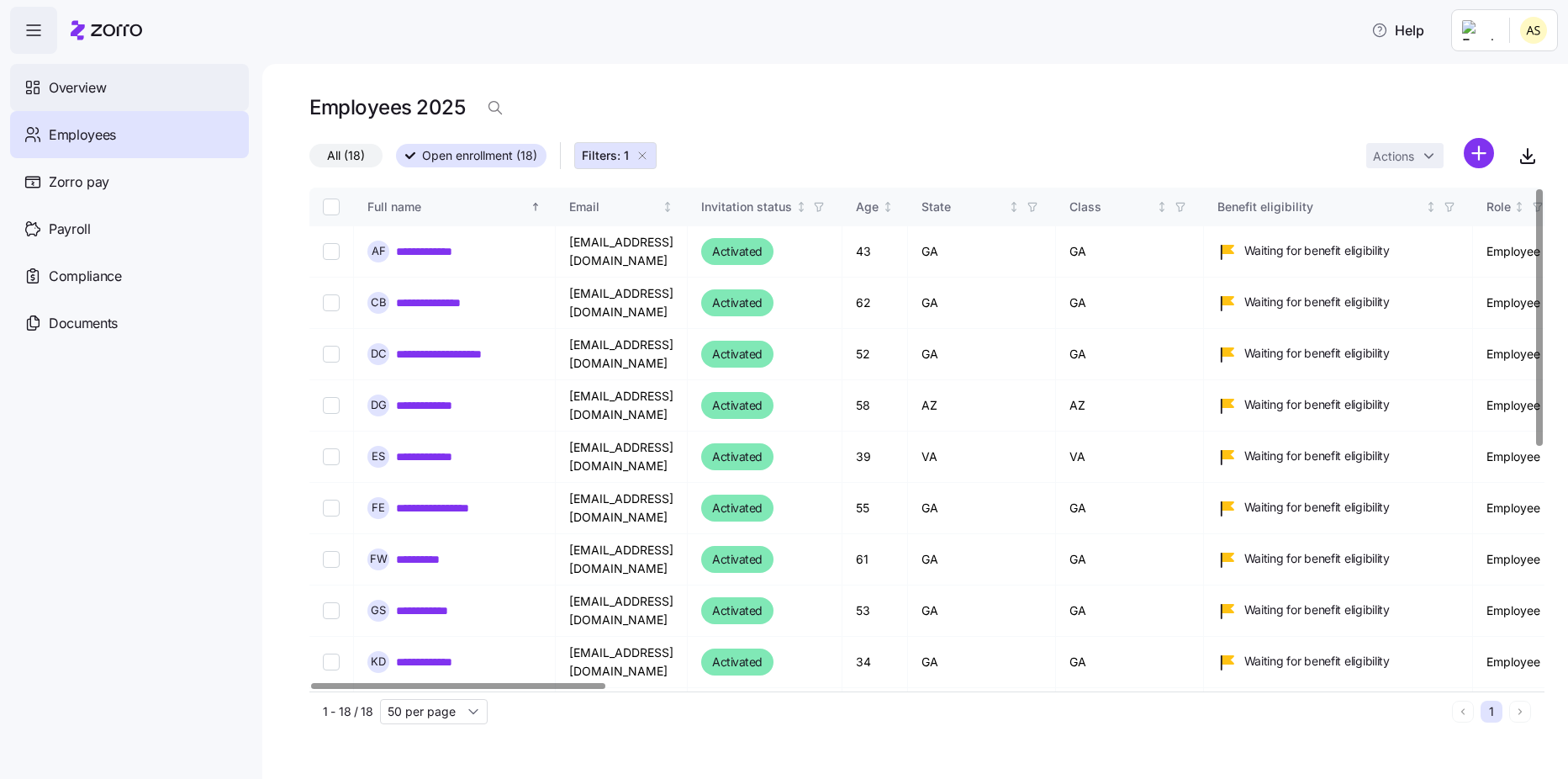
drag, startPoint x: 71, startPoint y: 80, endPoint x: 79, endPoint y: 87, distance: 10.6
click at [71, 80] on span "Overview" at bounding box center [78, 88] width 57 height 21
